Goal: Information Seeking & Learning: Learn about a topic

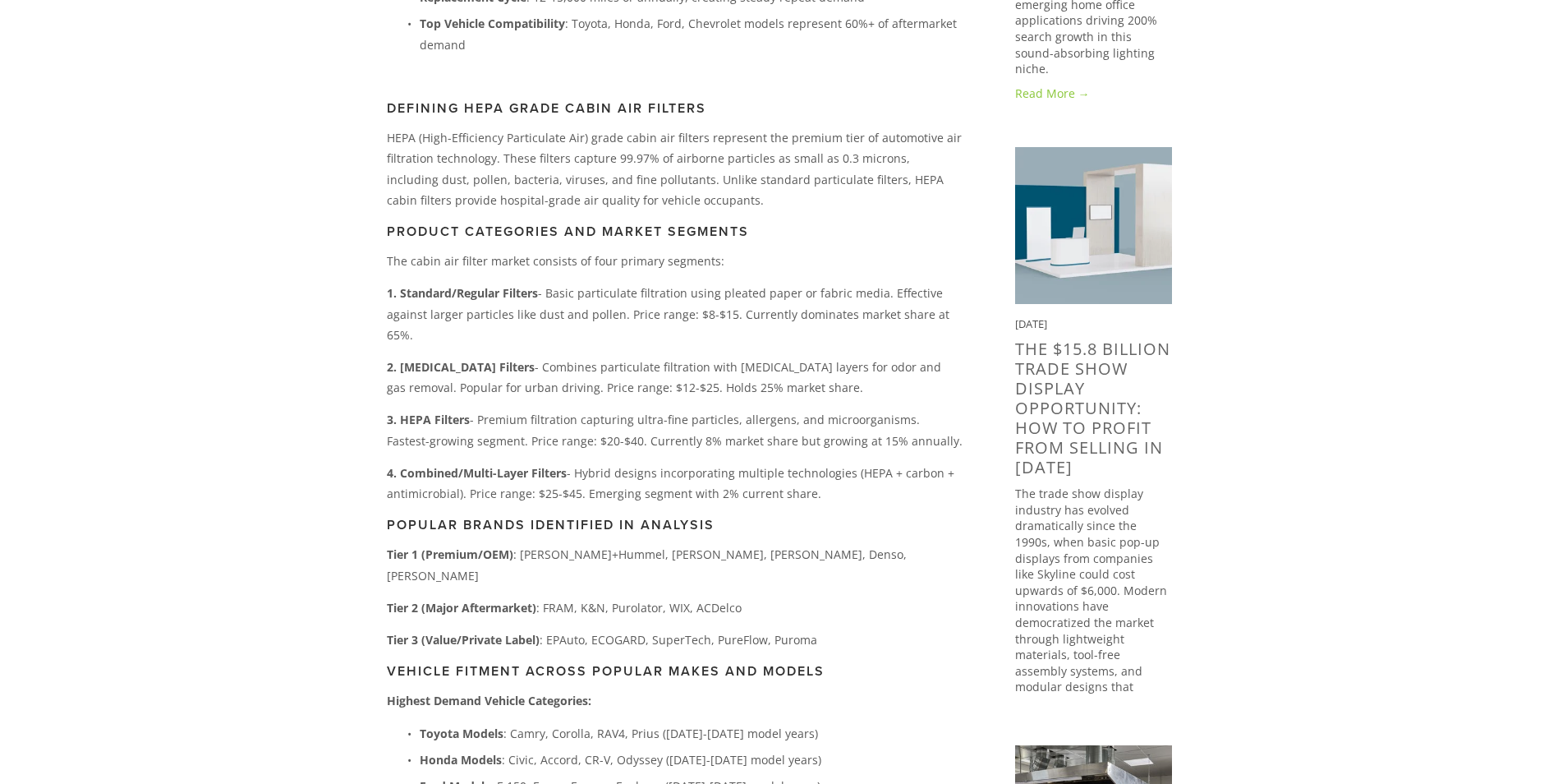
scroll to position [666, 0]
click at [732, 279] on div "The cabin air filter market has evolved from a luxury feature in the 1990s to s…" at bounding box center [674, 324] width 576 height 1384
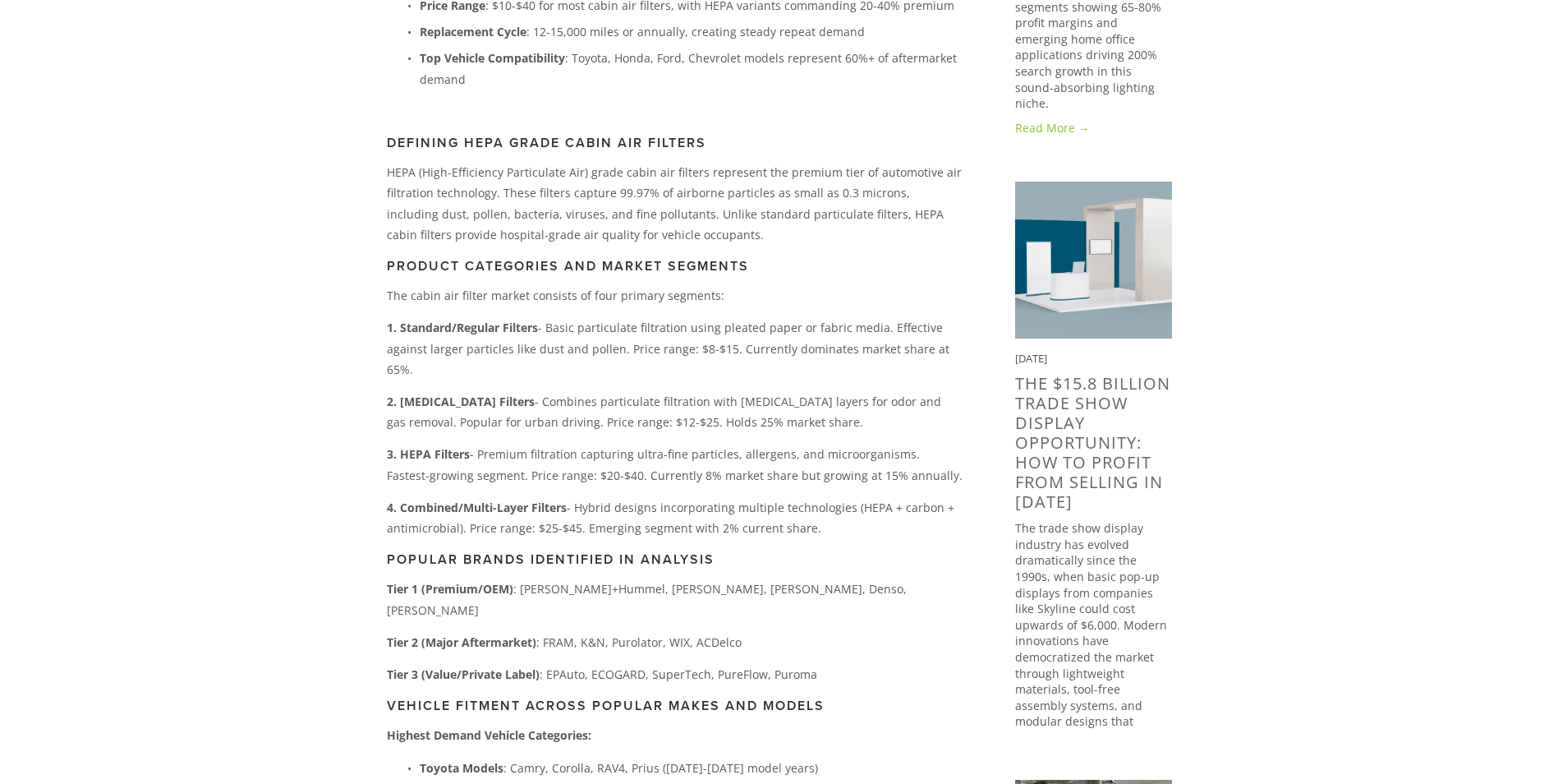
scroll to position [657, 0]
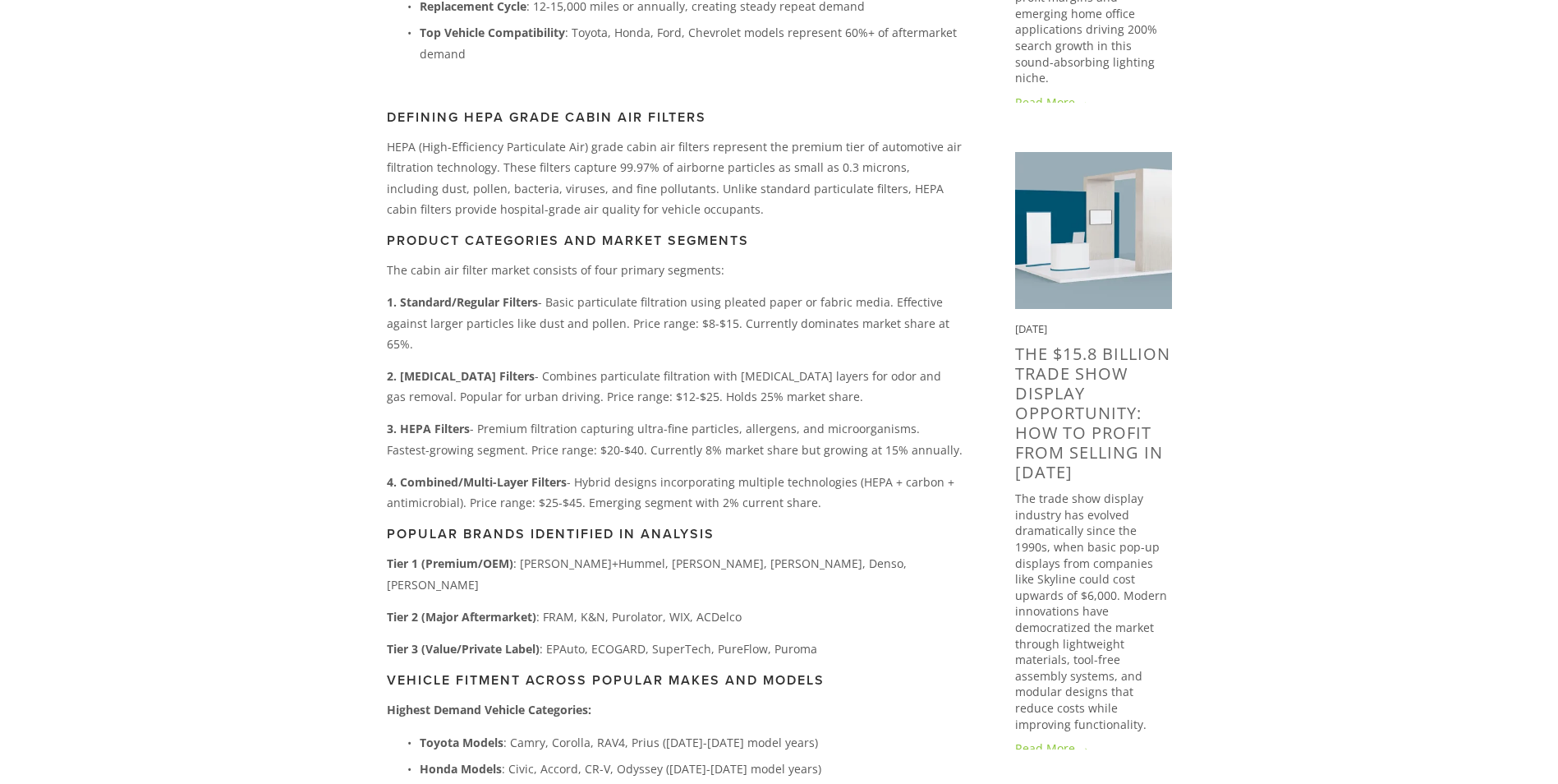
click at [666, 432] on p "3. HEPA Filters - Premium filtration capturing ultra-fine particles, allergens,…" at bounding box center [674, 438] width 576 height 42
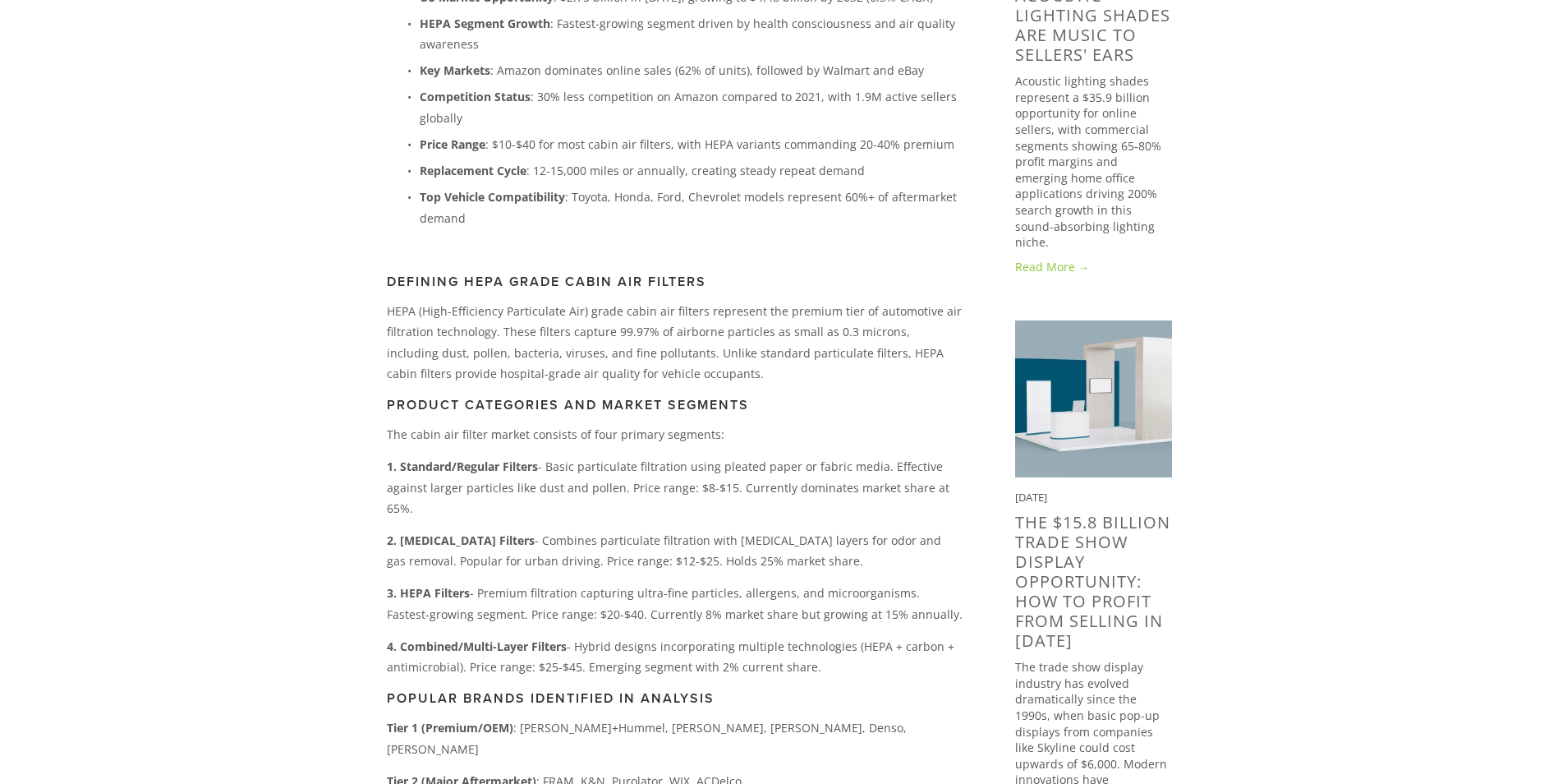
scroll to position [575, 0]
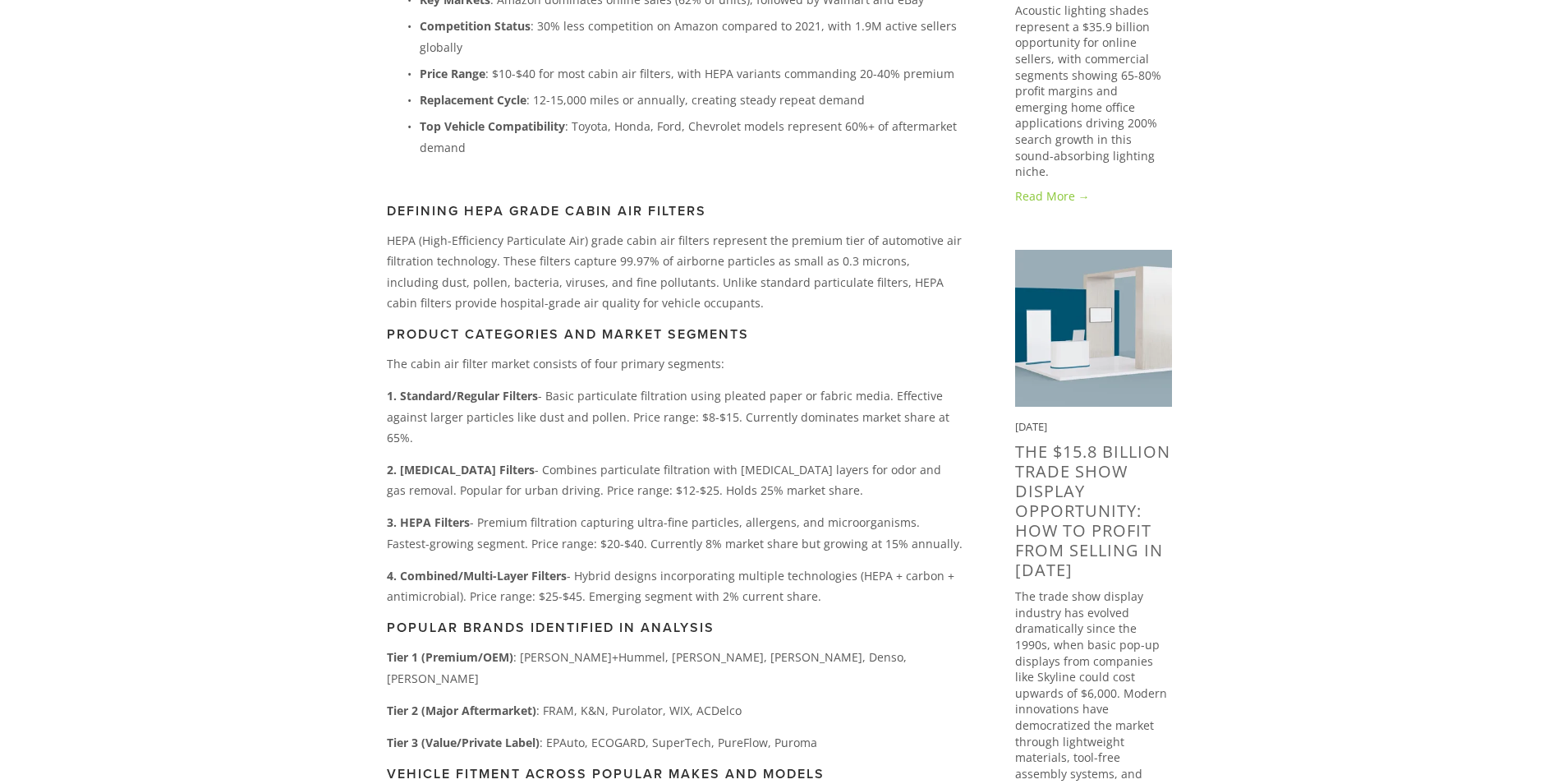
scroll to position [666, 0]
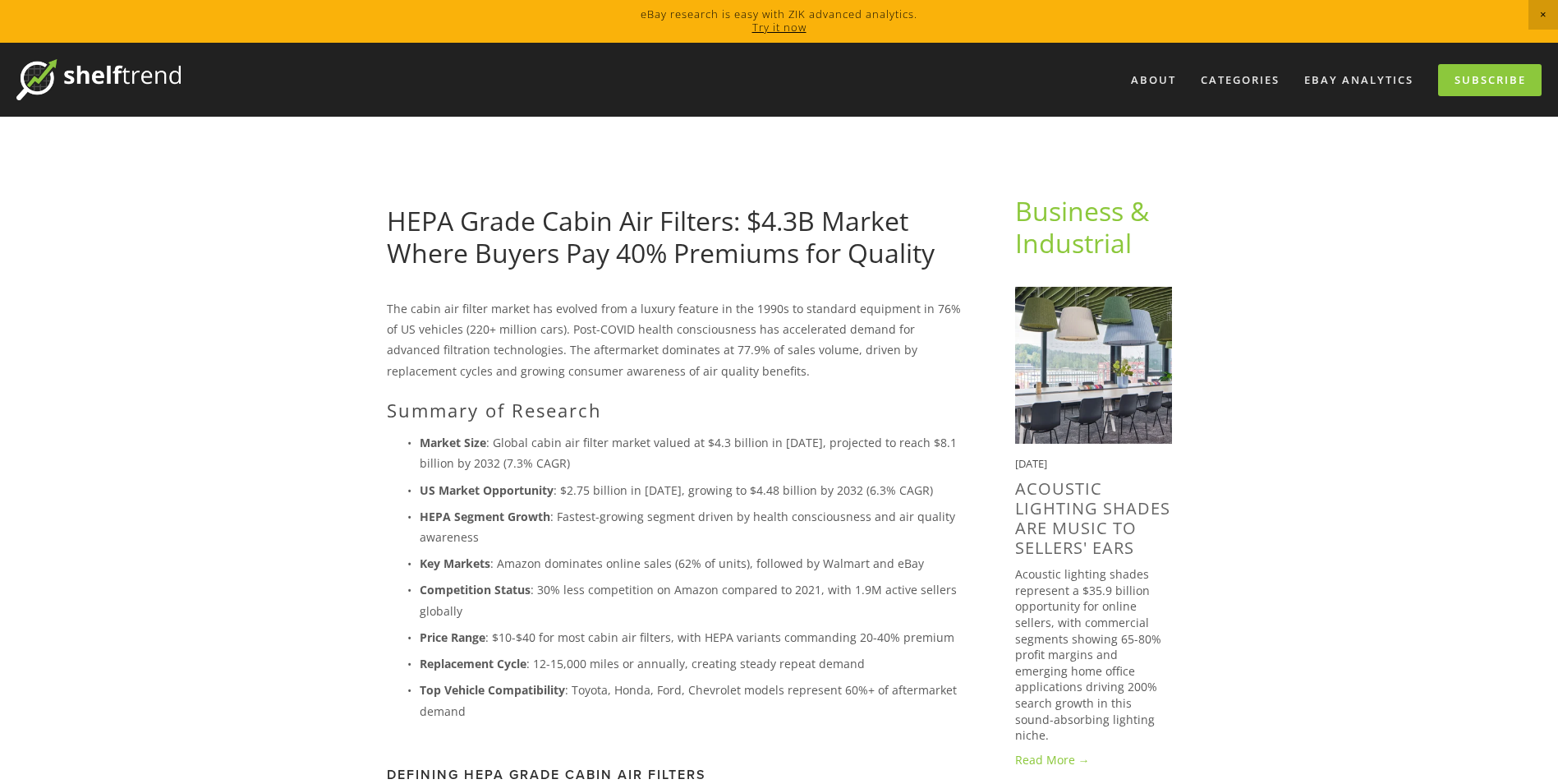
click at [891, 419] on h2 "Summary of Research" at bounding box center [674, 410] width 576 height 21
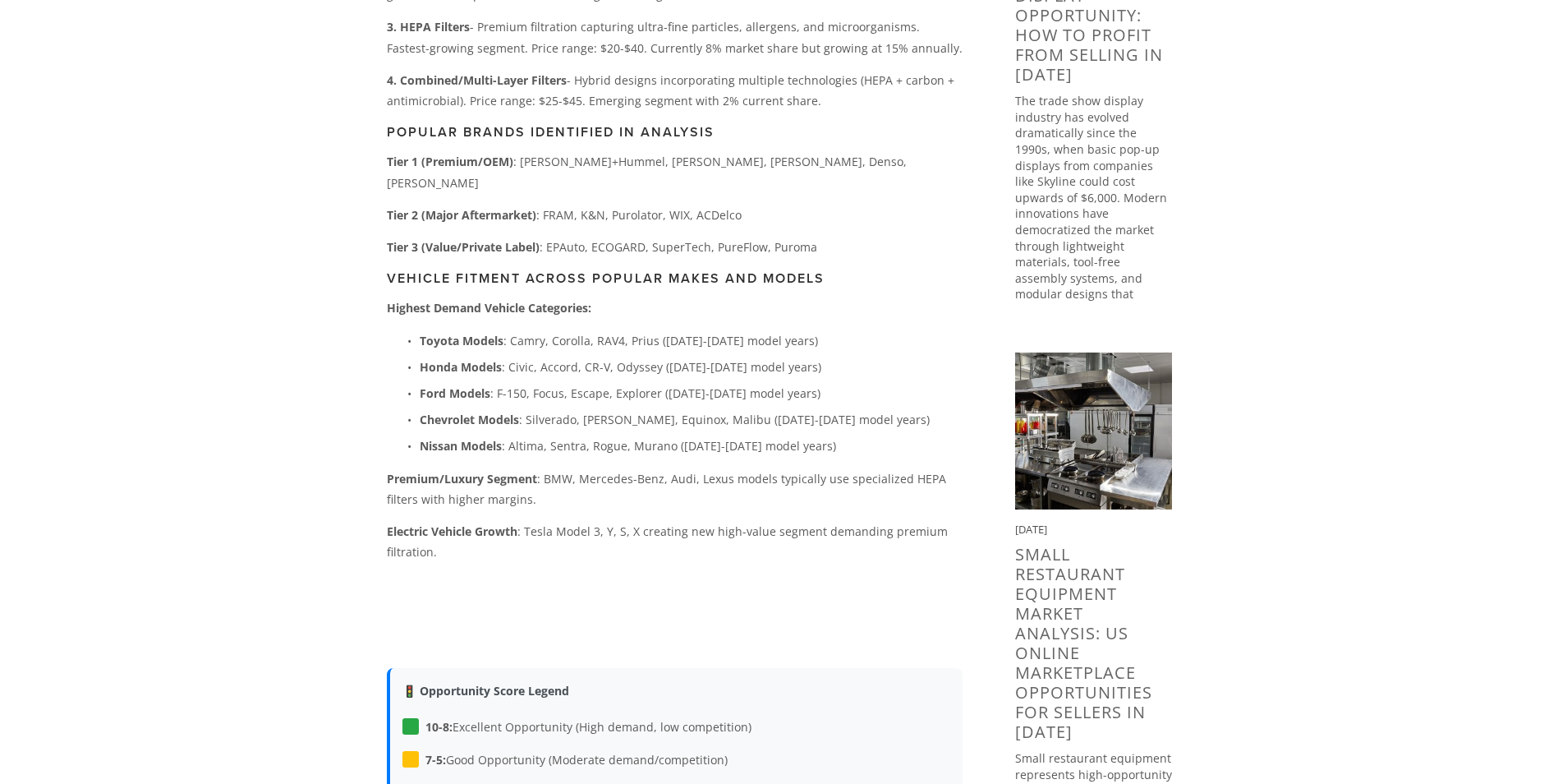
scroll to position [822, 0]
